Goal: Information Seeking & Learning: Check status

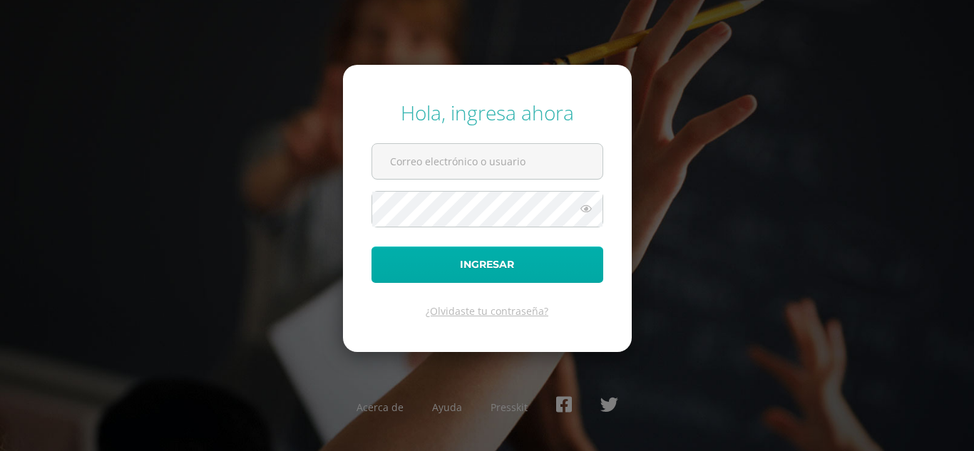
type input "[EMAIL_ADDRESS][DOMAIN_NAME]"
click at [492, 247] on button "Ingresar" at bounding box center [487, 265] width 232 height 36
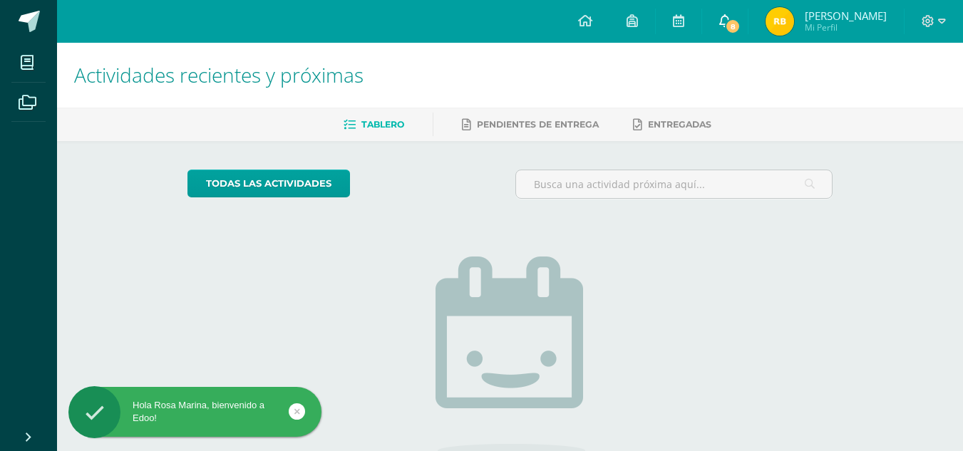
click at [731, 20] on icon at bounding box center [724, 20] width 11 height 13
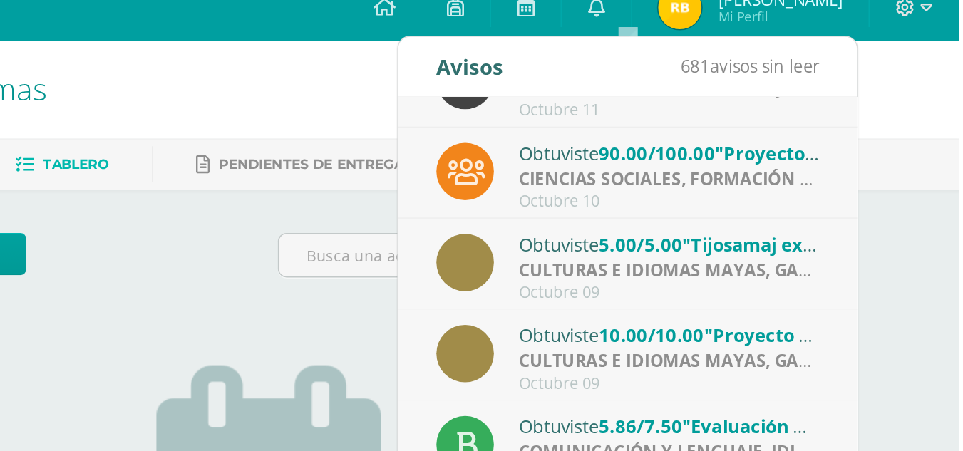
scroll to position [219, 0]
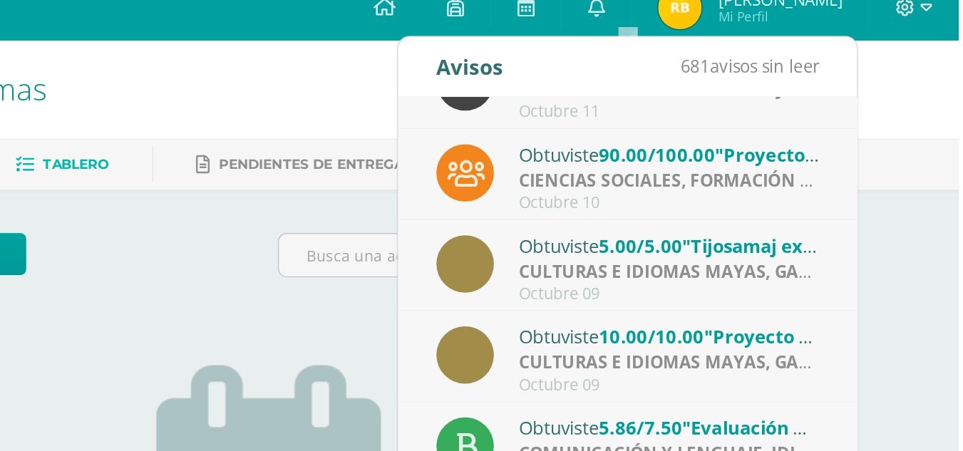
click at [794, 25] on img at bounding box center [779, 21] width 29 height 29
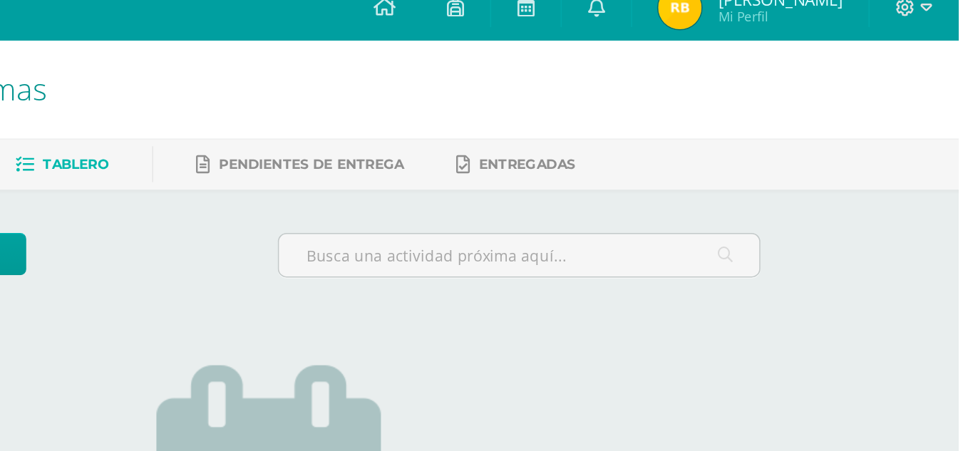
click at [794, 25] on img at bounding box center [779, 21] width 29 height 29
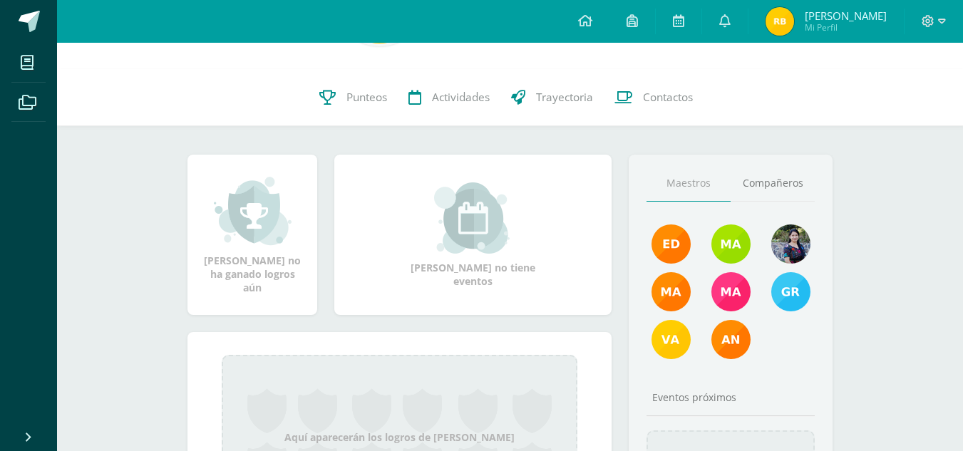
scroll to position [118, 0]
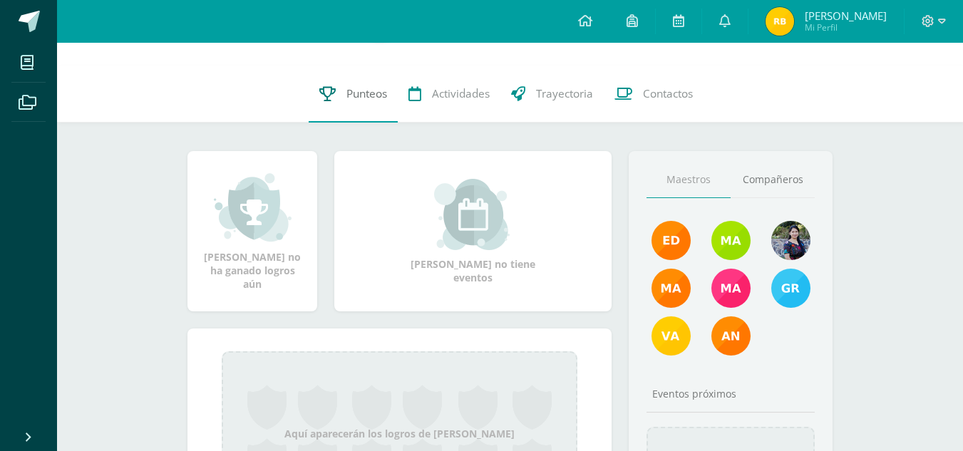
click at [352, 102] on link "Punteos" at bounding box center [353, 94] width 89 height 57
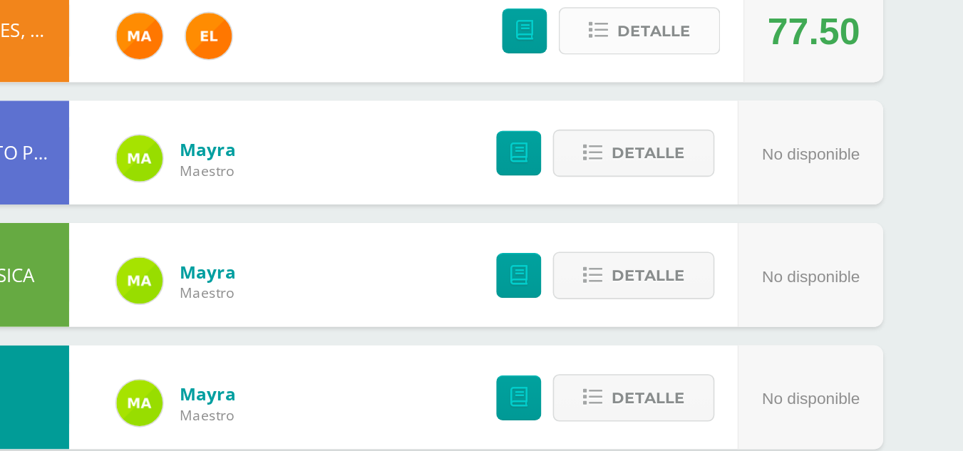
scroll to position [220, 0]
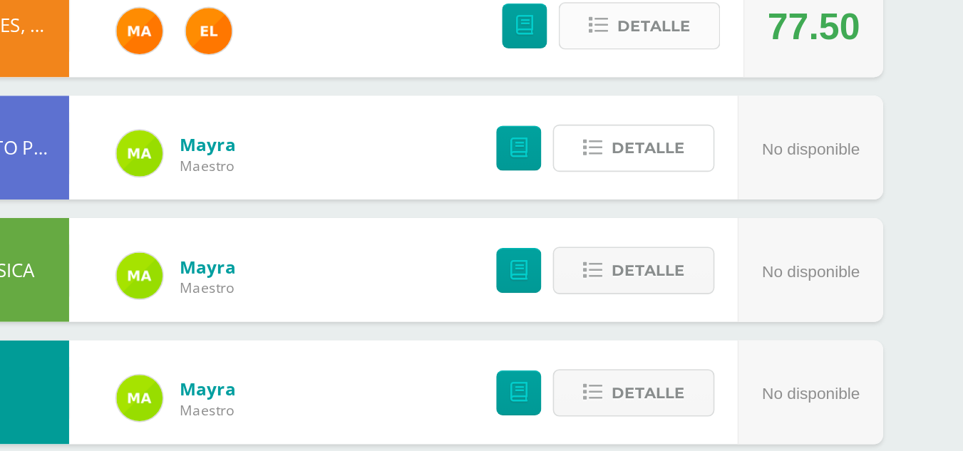
click at [701, 272] on span "Detalle" at bounding box center [687, 264] width 45 height 26
drag, startPoint x: 701, startPoint y: 217, endPoint x: 701, endPoint y: 272, distance: 55.6
click at [701, 272] on button "Detalle" at bounding box center [679, 263] width 100 height 29
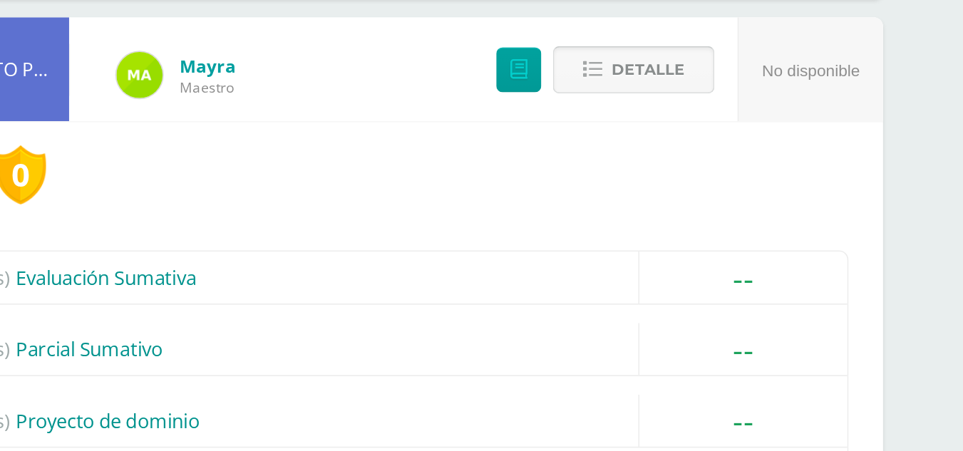
scroll to position [269, 0]
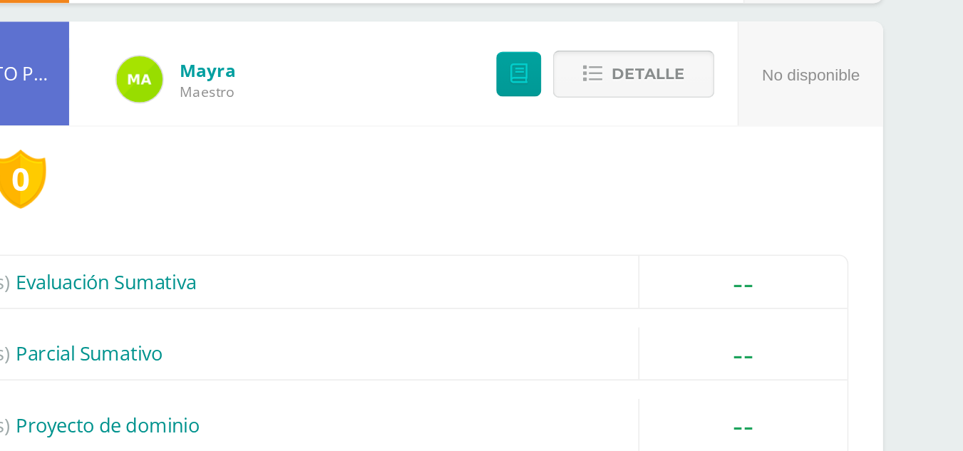
click at [703, 205] on span "Detalle" at bounding box center [687, 215] width 45 height 26
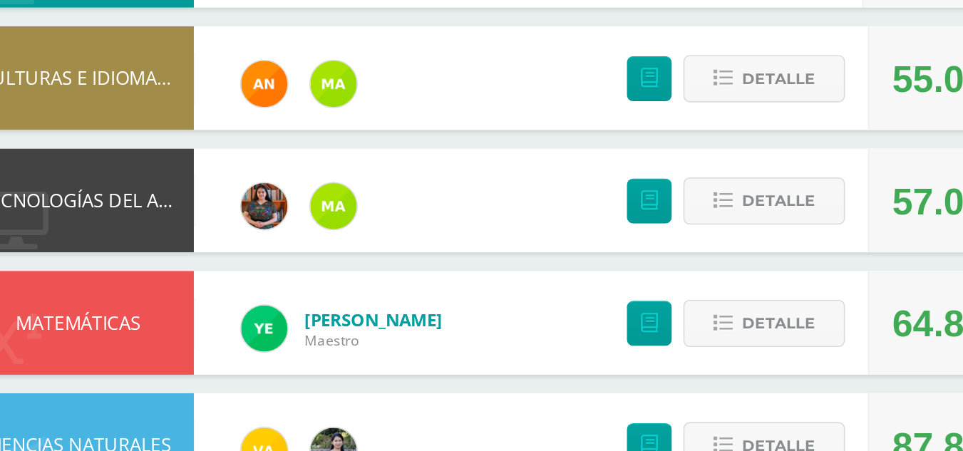
scroll to position [641, 0]
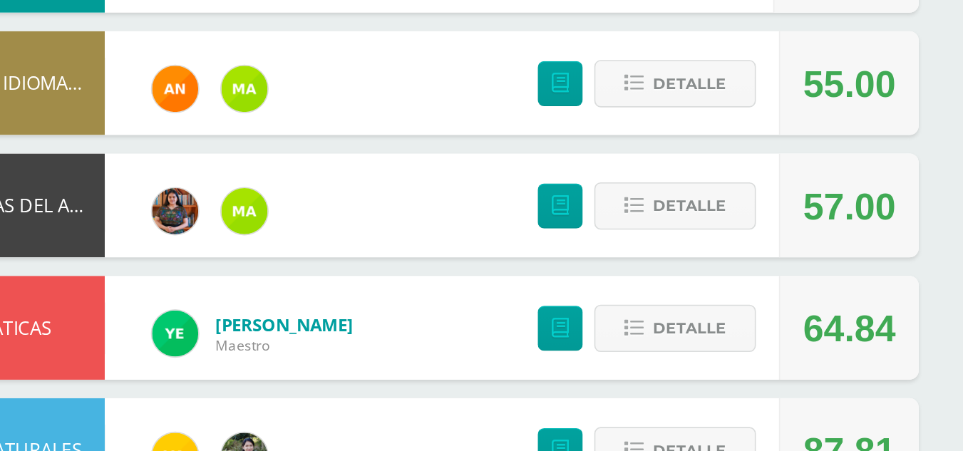
click at [590, 306] on div "Detalle" at bounding box center [661, 296] width 170 height 64
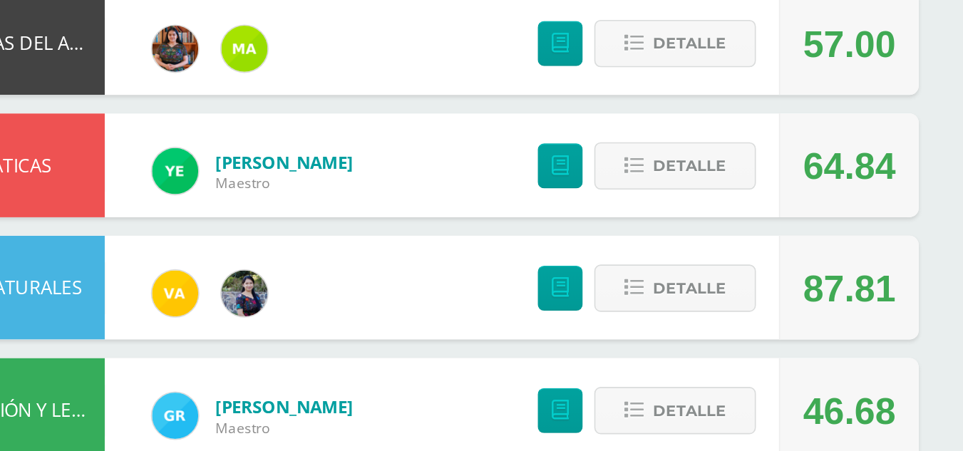
scroll to position [739, 0]
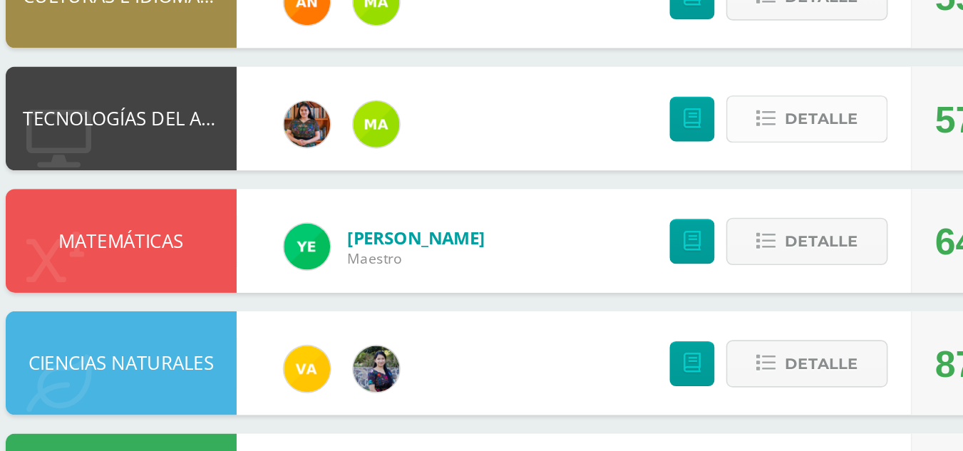
click at [673, 195] on span "Detalle" at bounding box center [691, 198] width 45 height 26
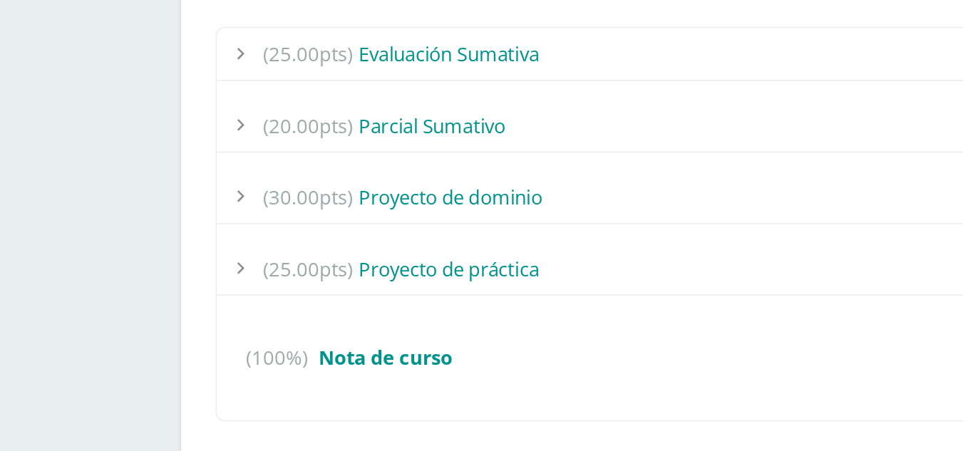
scroll to position [861, 0]
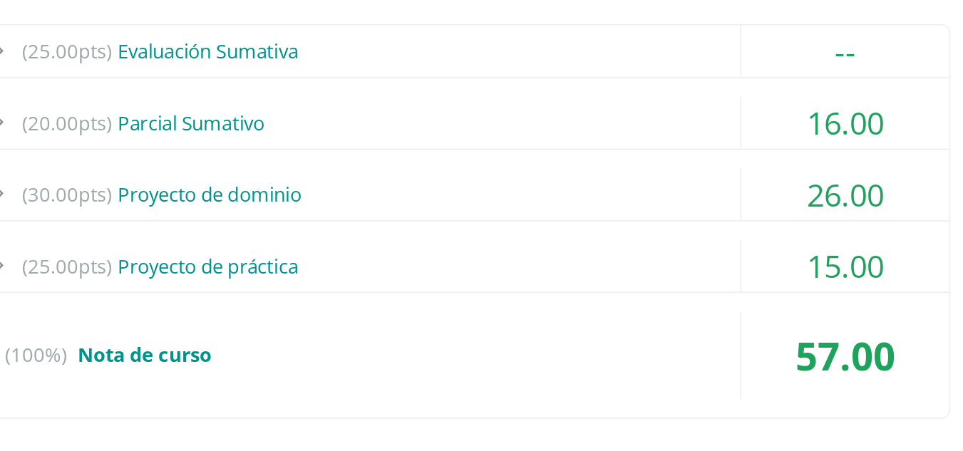
click at [569, 302] on div "(30.00pts) Proyecto de dominio" at bounding box center [510, 293] width 601 height 32
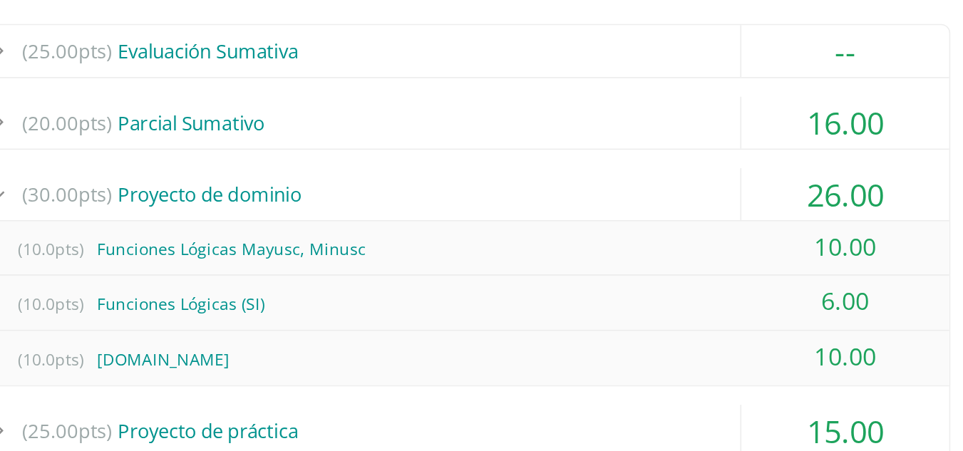
click at [569, 302] on div "(30.00pts) Proyecto de dominio" at bounding box center [510, 293] width 601 height 32
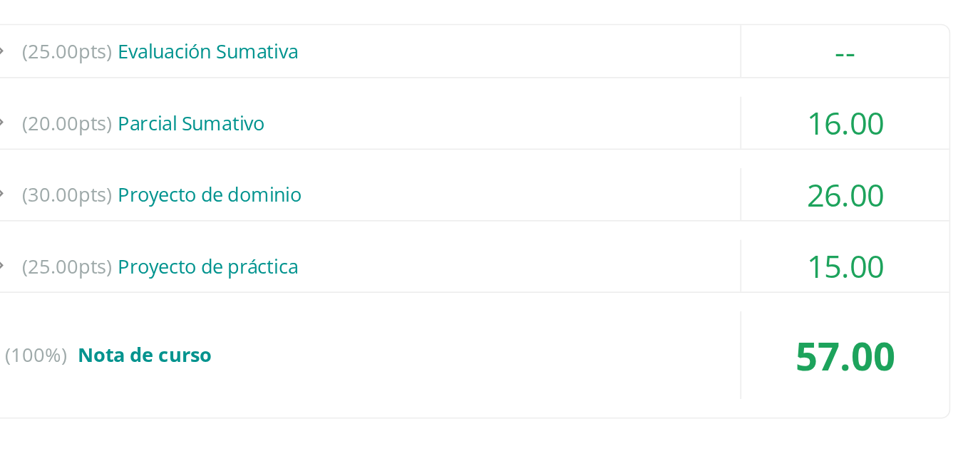
click at [603, 338] on div "(25.00pts) Proyecto de práctica" at bounding box center [510, 337] width 601 height 32
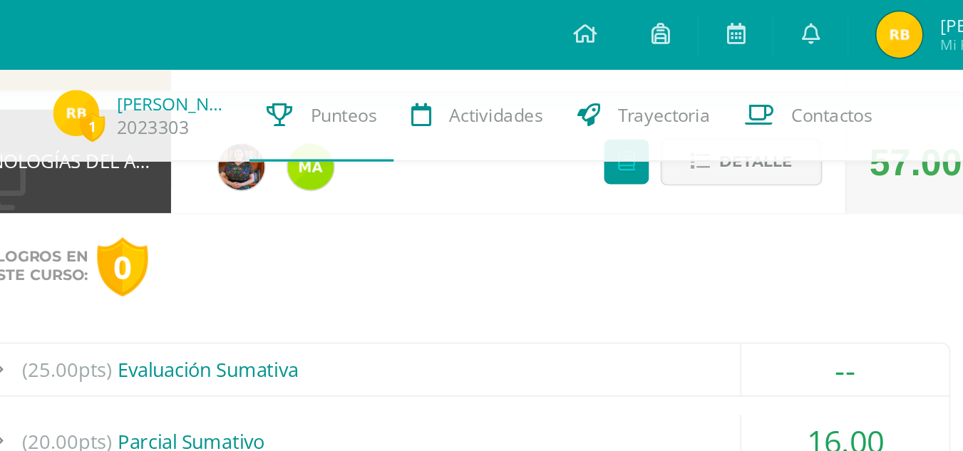
scroll to position [835, 0]
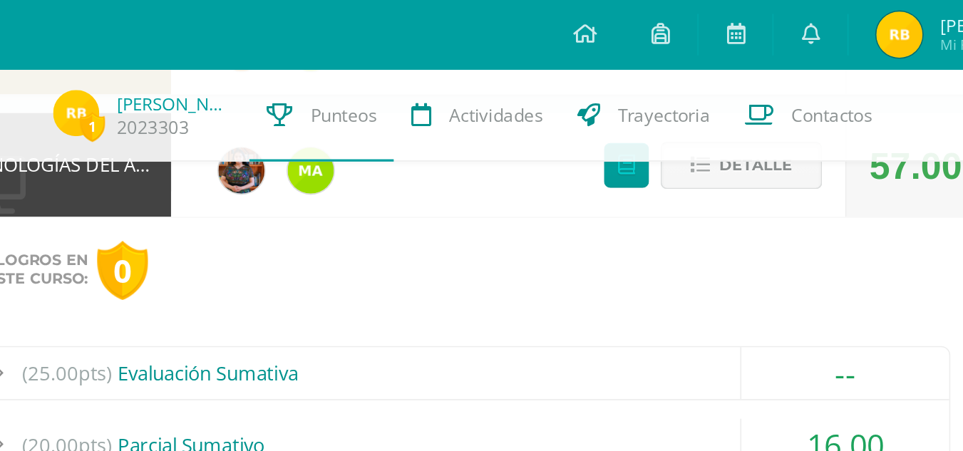
click at [674, 104] on span "Detalle" at bounding box center [691, 102] width 45 height 26
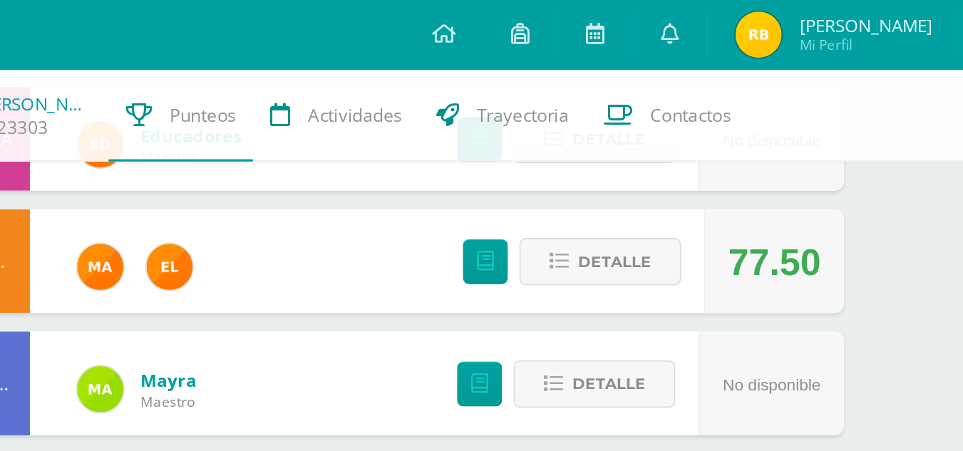
scroll to position [246, 0]
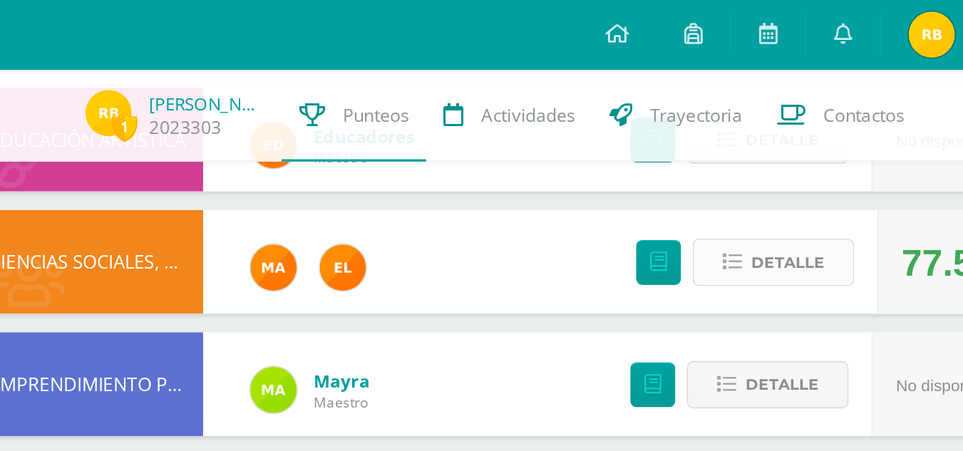
click at [696, 167] on span "Detalle" at bounding box center [691, 162] width 45 height 26
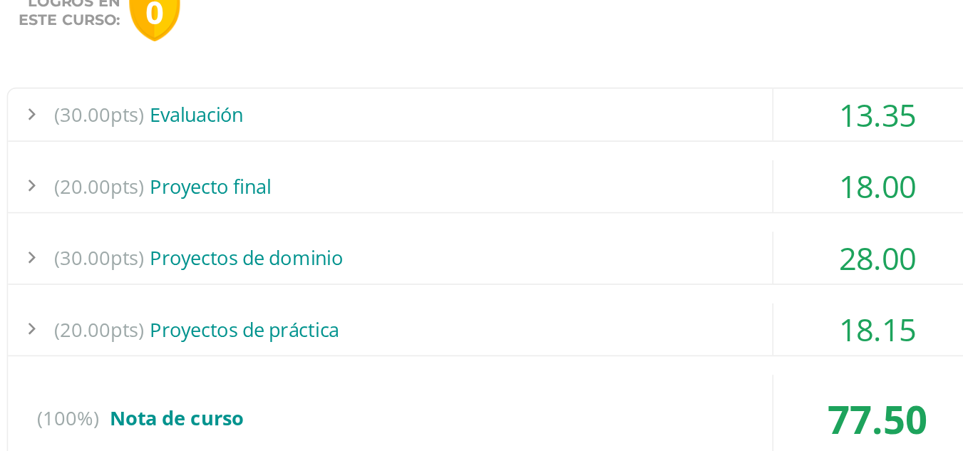
scroll to position [299, 0]
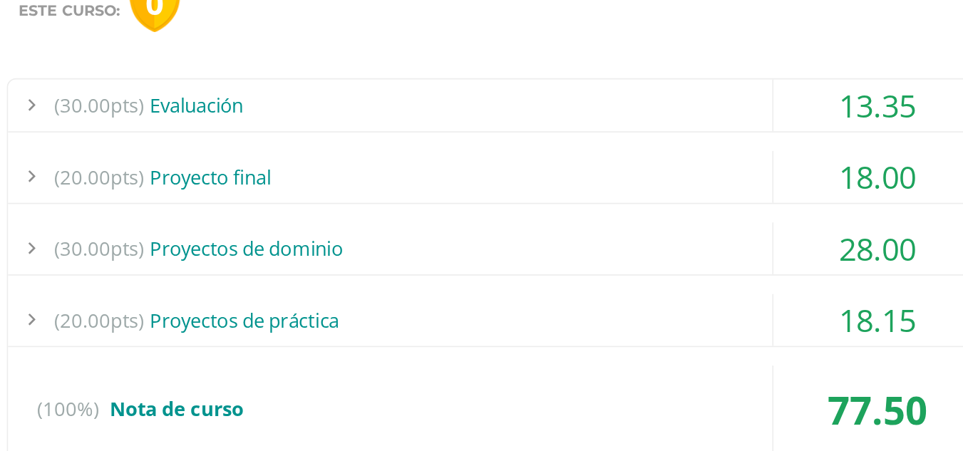
click at [655, 225] on div "(30.00pts) Evaluación" at bounding box center [510, 238] width 601 height 32
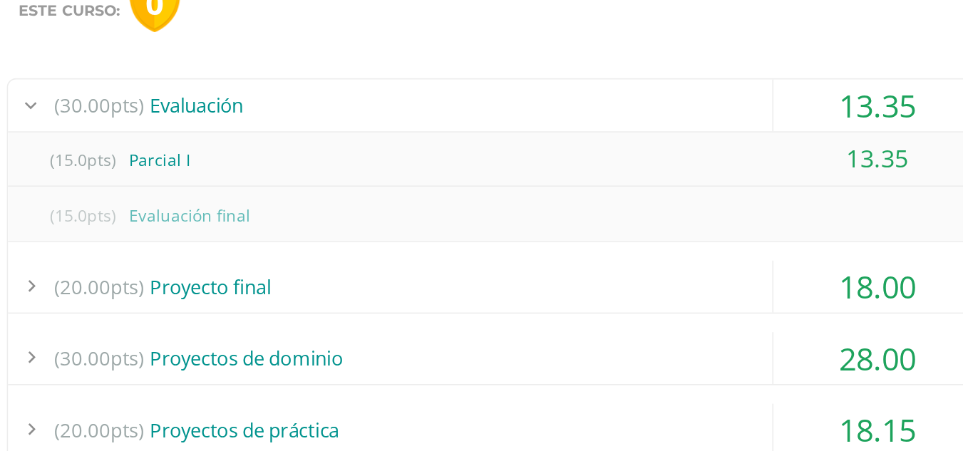
click at [655, 225] on div "(30.00pts) Evaluación" at bounding box center [510, 238] width 601 height 32
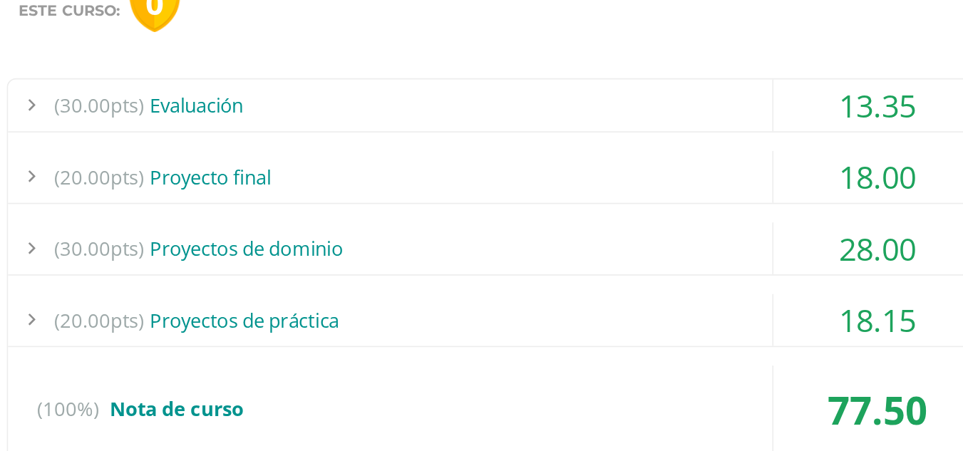
click at [640, 284] on div "(20.00pts) Proyecto final" at bounding box center [510, 282] width 601 height 32
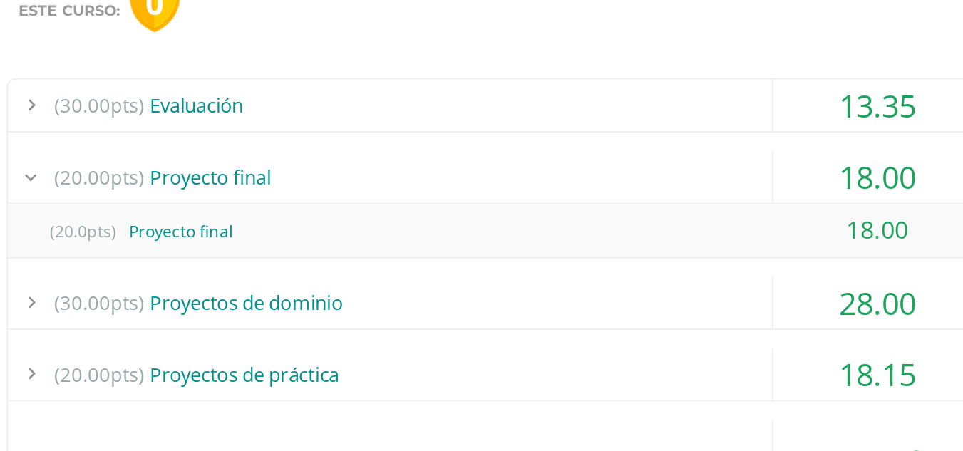
click at [640, 284] on div "(20.00pts) Proyecto final" at bounding box center [510, 282] width 601 height 32
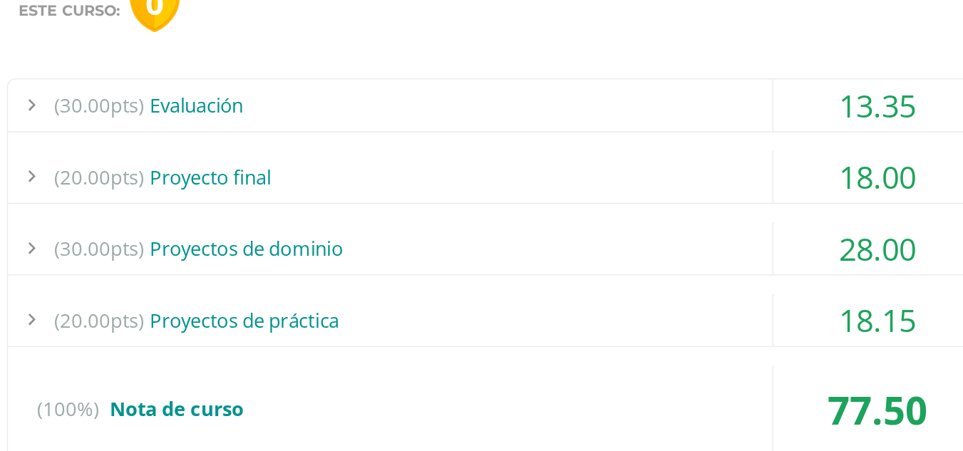
click at [640, 284] on div "(20.00pts) Proyecto final" at bounding box center [510, 282] width 601 height 32
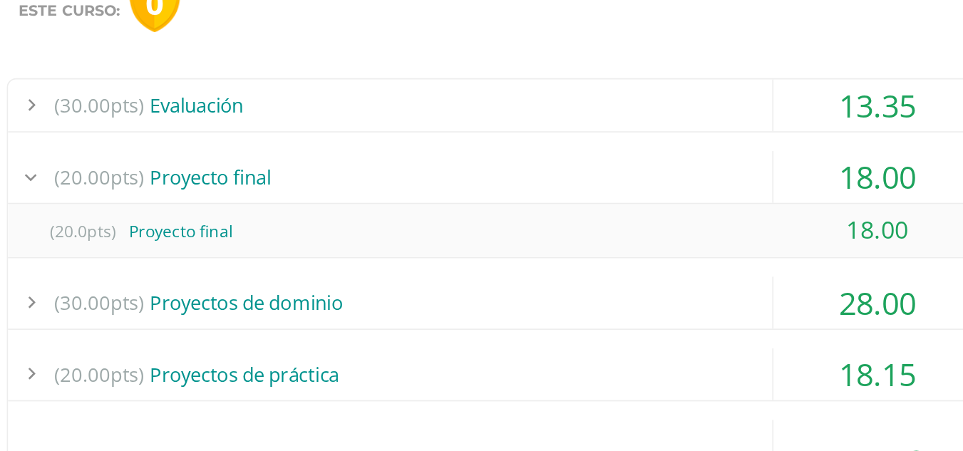
click at [640, 284] on div "(20.00pts) Proyecto final" at bounding box center [510, 282] width 601 height 32
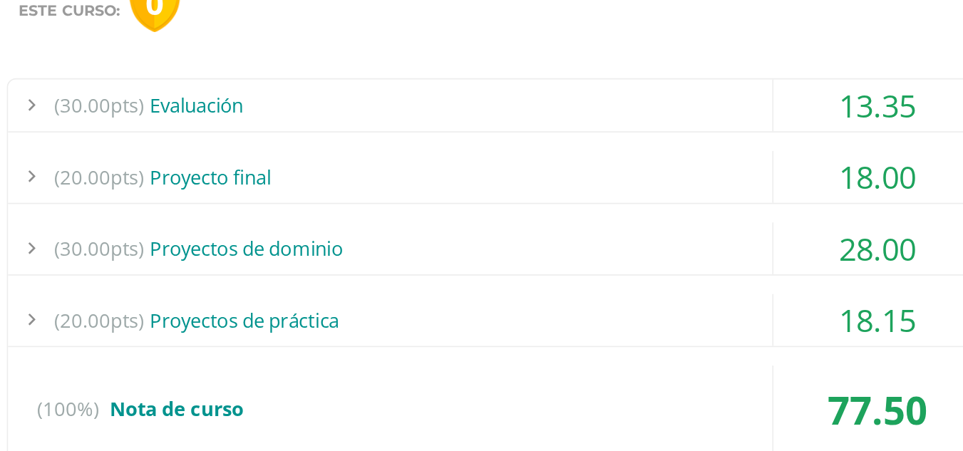
click at [654, 316] on div "(30.00pts) Proyectos de dominio" at bounding box center [510, 326] width 601 height 32
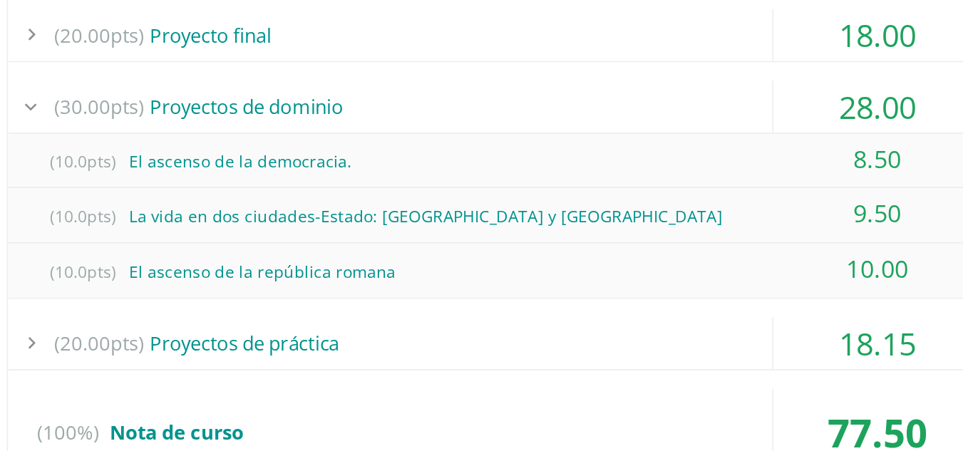
scroll to position [388, 0]
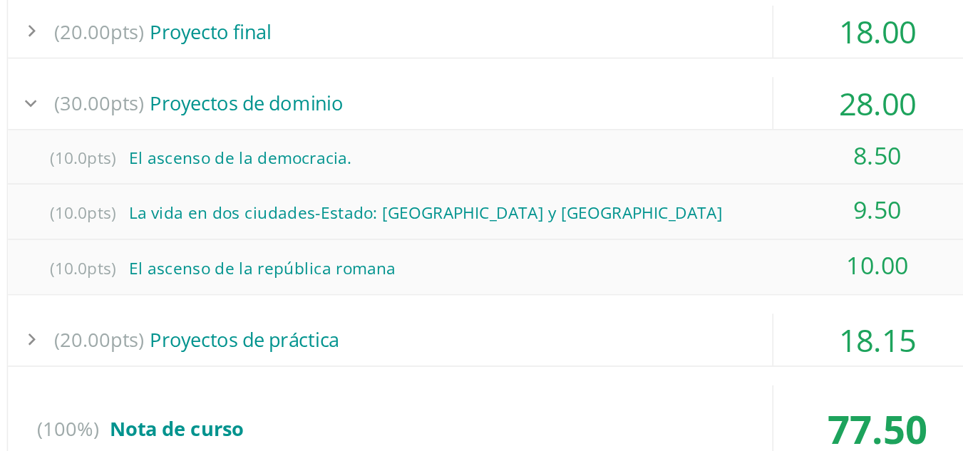
click at [682, 229] on div "28.00" at bounding box center [746, 236] width 128 height 32
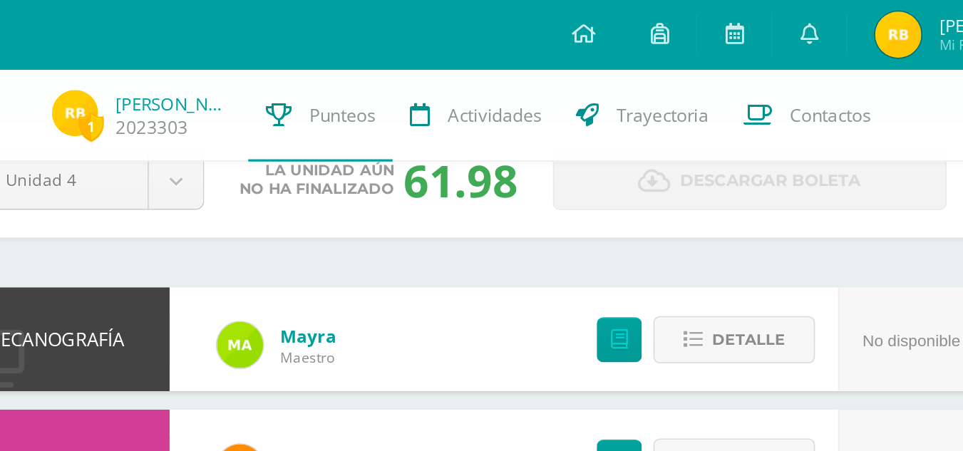
scroll to position [37, 0]
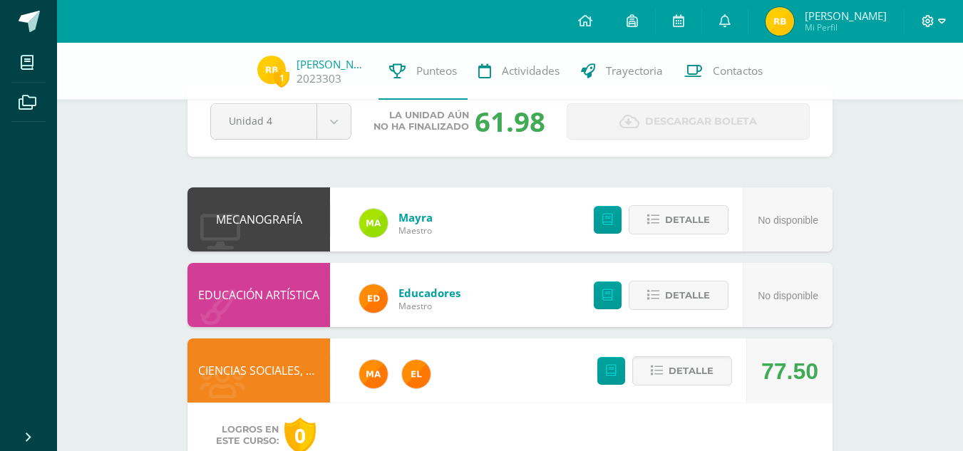
click at [929, 15] on icon at bounding box center [928, 21] width 13 height 13
click at [855, 92] on icon at bounding box center [852, 97] width 10 height 10
